Goal: Task Accomplishment & Management: Manage account settings

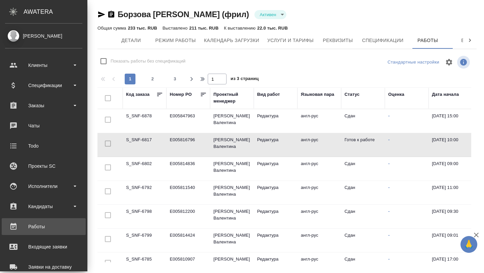
click at [29, 228] on div "Работы" at bounding box center [43, 227] width 77 height 10
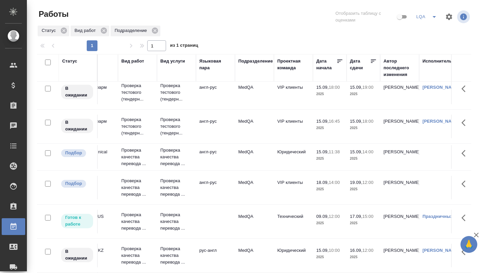
scroll to position [7, 58]
click at [371, 58] on icon at bounding box center [373, 61] width 7 height 7
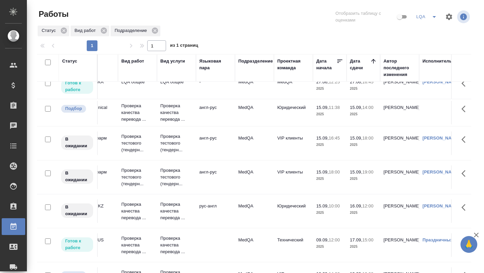
click at [374, 61] on icon at bounding box center [373, 61] width 4 height 4
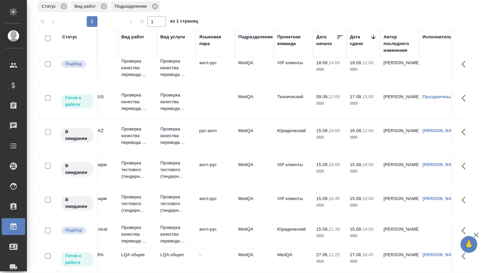
scroll to position [27, 0]
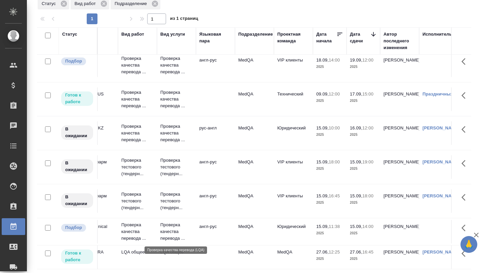
click at [171, 232] on p "Проверка качества перевода ..." at bounding box center [176, 232] width 32 height 20
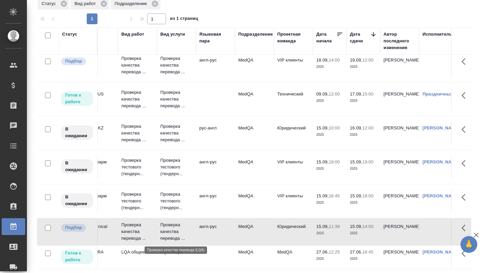
click at [171, 232] on p "Проверка качества перевода ..." at bounding box center [176, 232] width 32 height 20
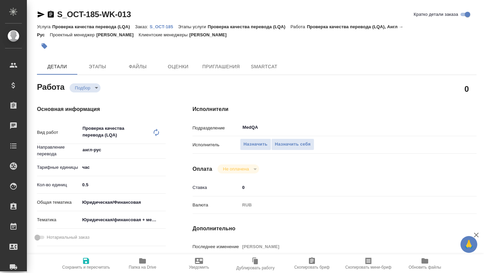
type textarea "x"
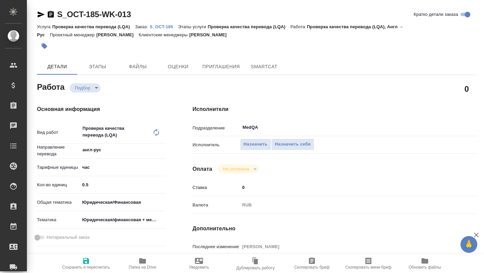
type textarea "x"
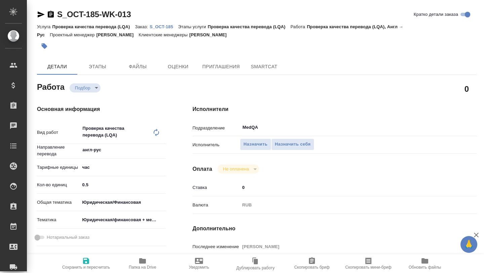
type textarea "x"
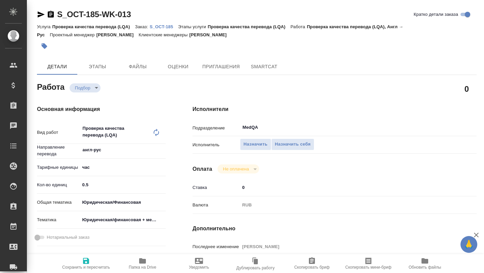
type textarea "x"
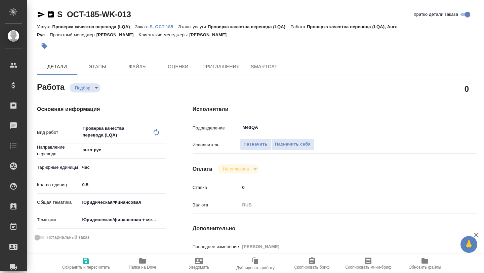
type textarea "x"
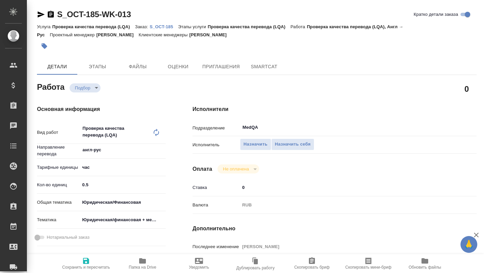
type textarea "x"
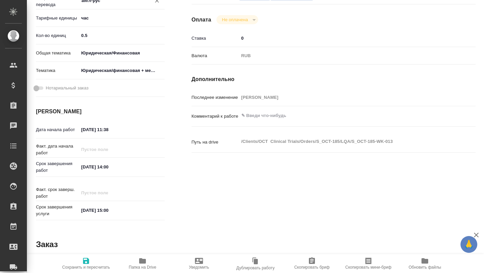
scroll to position [152, 1]
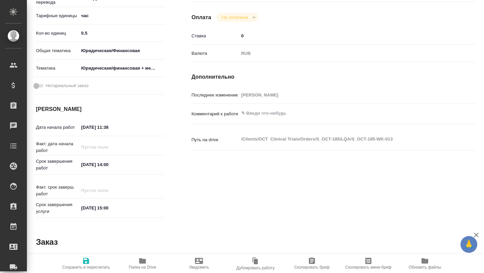
click at [141, 261] on icon "button" at bounding box center [142, 260] width 7 height 5
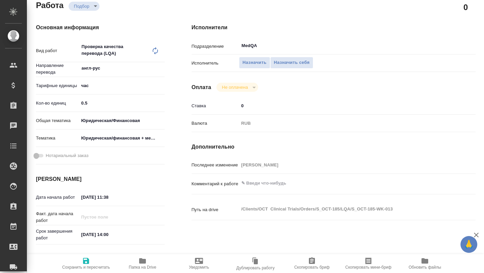
scroll to position [0, 1]
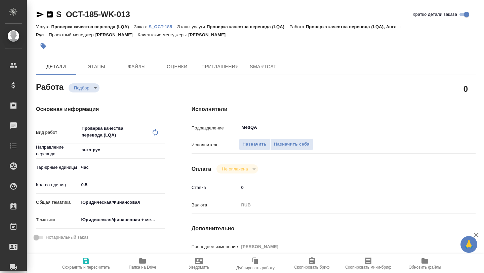
click at [164, 28] on p "S_OCT-185" at bounding box center [163, 26] width 29 height 5
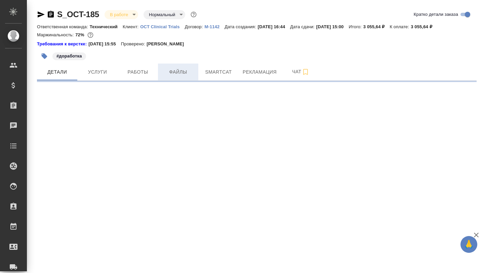
select select "RU"
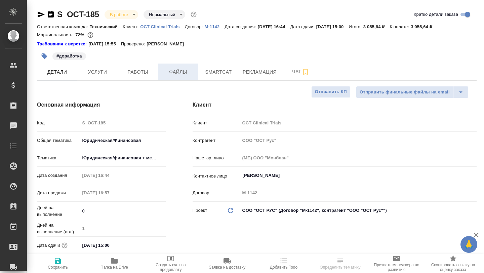
type textarea "x"
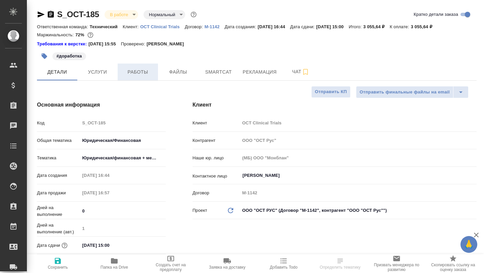
type textarea "x"
click at [145, 75] on span "Работы" at bounding box center [138, 72] width 32 height 8
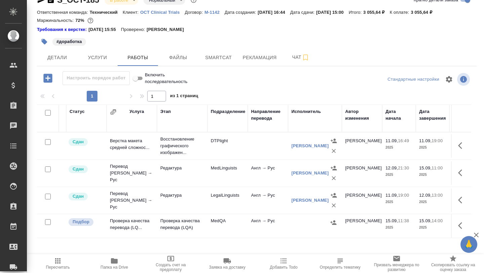
scroll to position [0, 33]
click at [261, 59] on span "Рекламация" at bounding box center [260, 57] width 34 height 8
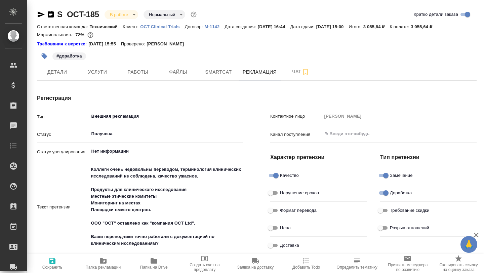
type textarea "x"
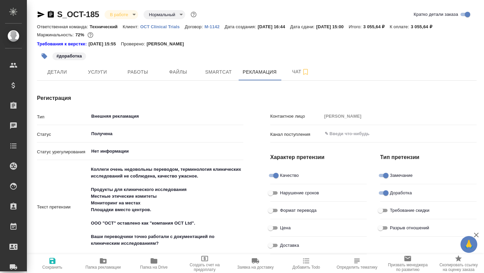
type textarea "x"
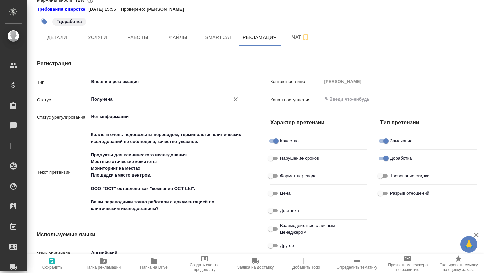
scroll to position [36, 0]
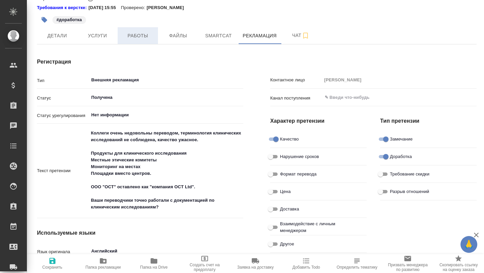
click at [139, 38] on span "Работы" at bounding box center [138, 36] width 32 height 8
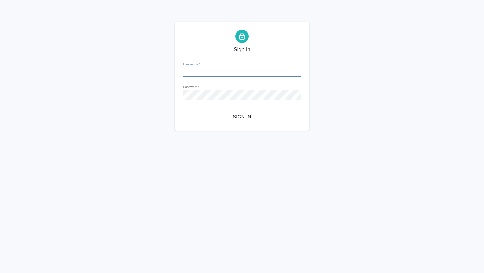
type input "[EMAIL_ADDRESS][DOMAIN_NAME]"
click at [234, 121] on button "Sign in" at bounding box center [242, 117] width 118 height 12
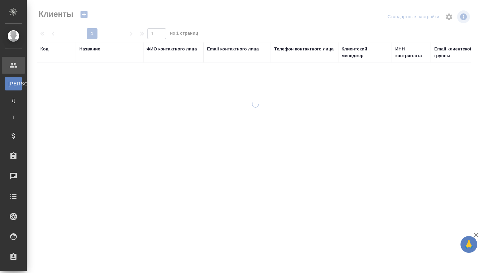
select select "RU"
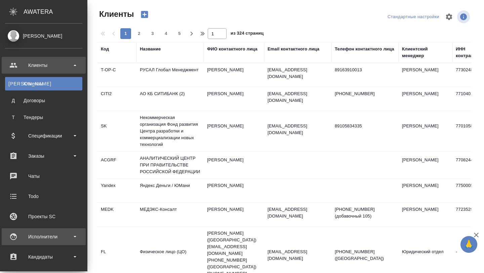
click at [35, 243] on div "Исполнители" at bounding box center [44, 236] width 84 height 17
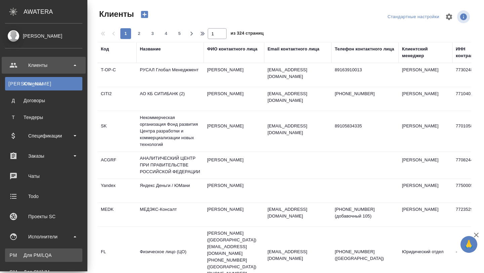
click at [31, 255] on div "Для PM/LQA" at bounding box center [43, 255] width 71 height 7
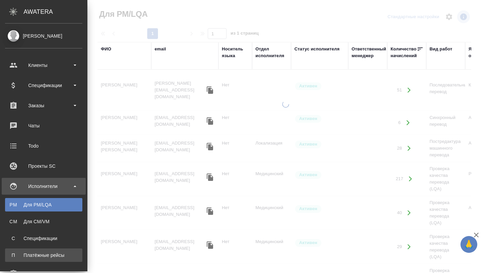
click at [29, 257] on div "Платёжные рейсы" at bounding box center [43, 255] width 71 height 7
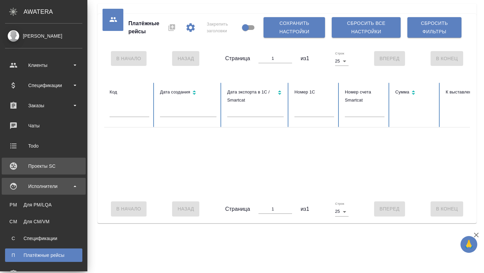
click at [38, 164] on div "Проекты SC" at bounding box center [43, 166] width 77 height 10
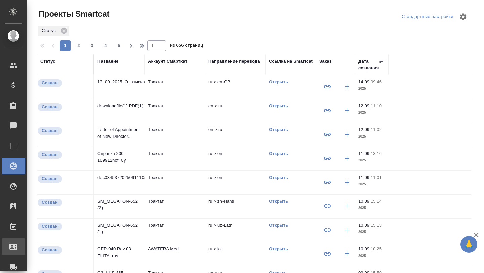
click at [11, 246] on div "Входящие заявки" at bounding box center [5, 247] width 17 height 10
select select "RU"
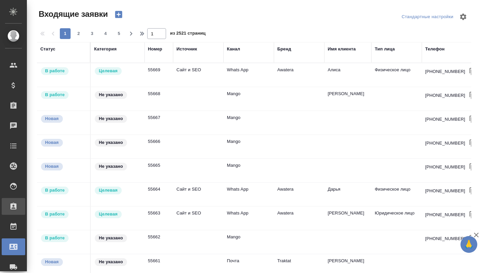
click at [13, 206] on icon at bounding box center [13, 206] width 8 height 8
click at [13, 265] on div "Заявки на доставку" at bounding box center [5, 267] width 17 height 10
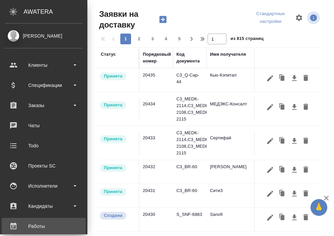
click at [24, 224] on div "Работы" at bounding box center [43, 227] width 77 height 10
